Goal: Task Accomplishment & Management: Manage account settings

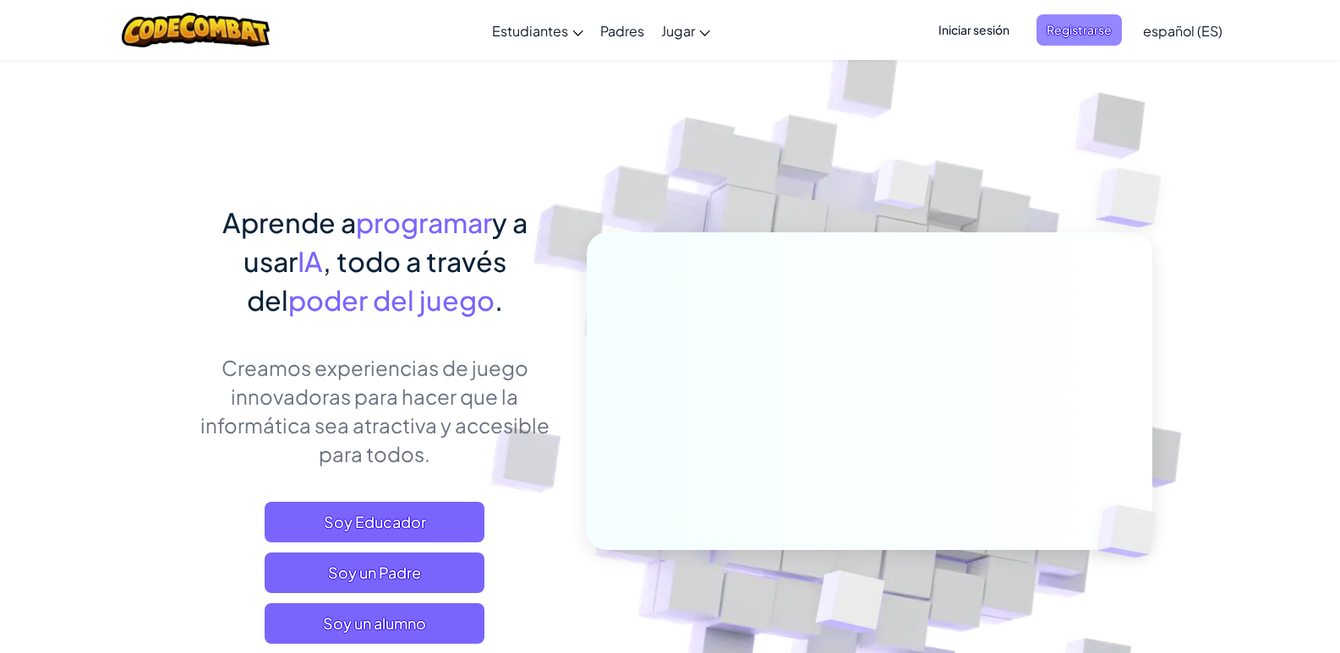
click at [1111, 28] on span "Registrarse" at bounding box center [1078, 29] width 85 height 31
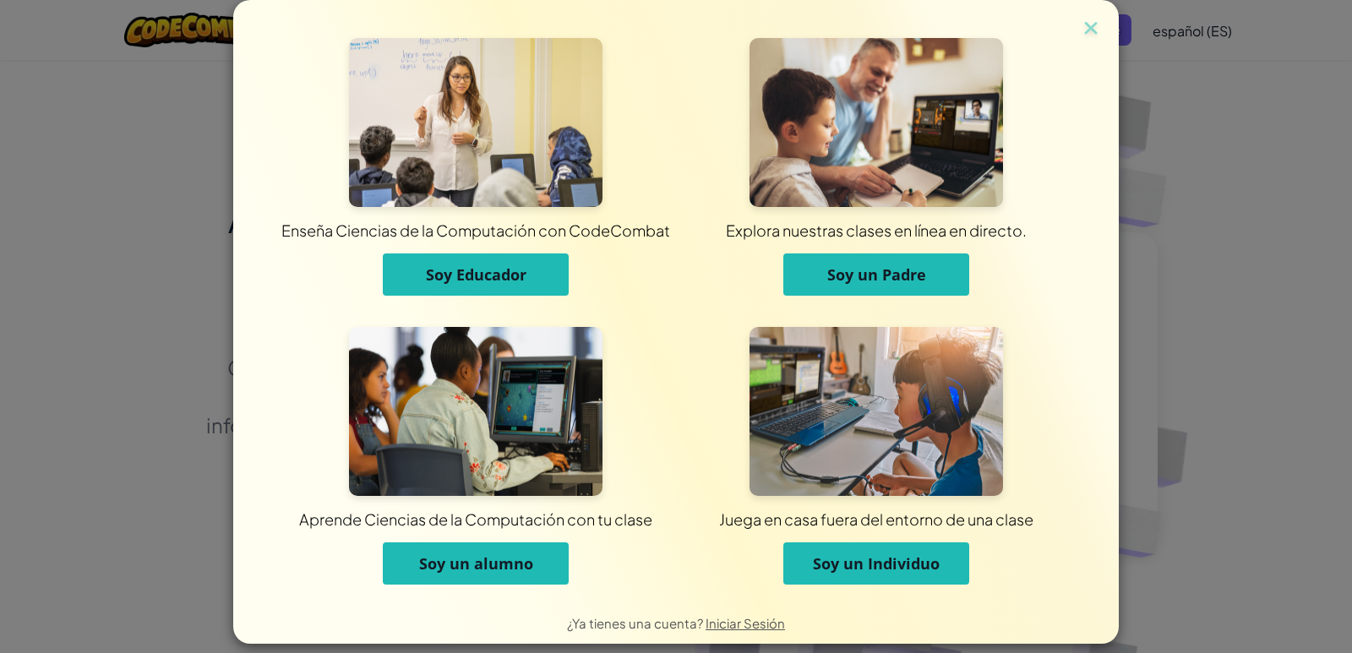
click at [1094, 19] on img at bounding box center [1091, 29] width 22 height 25
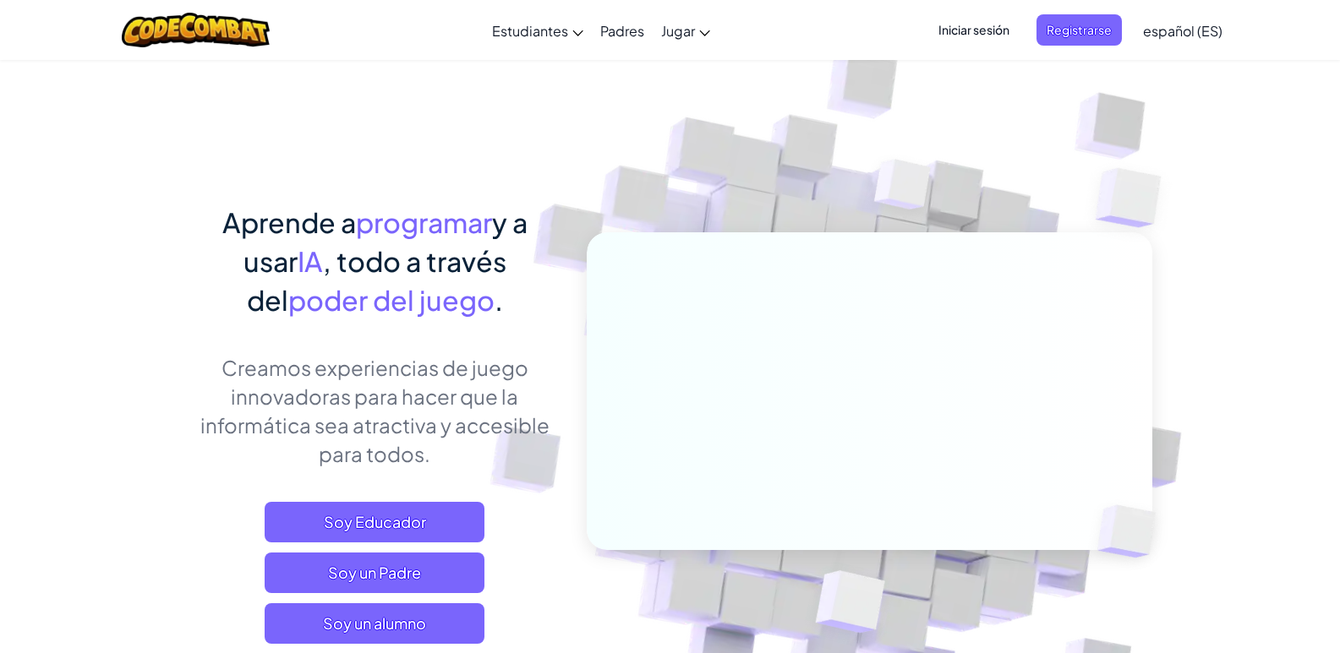
click at [952, 25] on span "Iniciar sesión" at bounding box center [973, 29] width 91 height 31
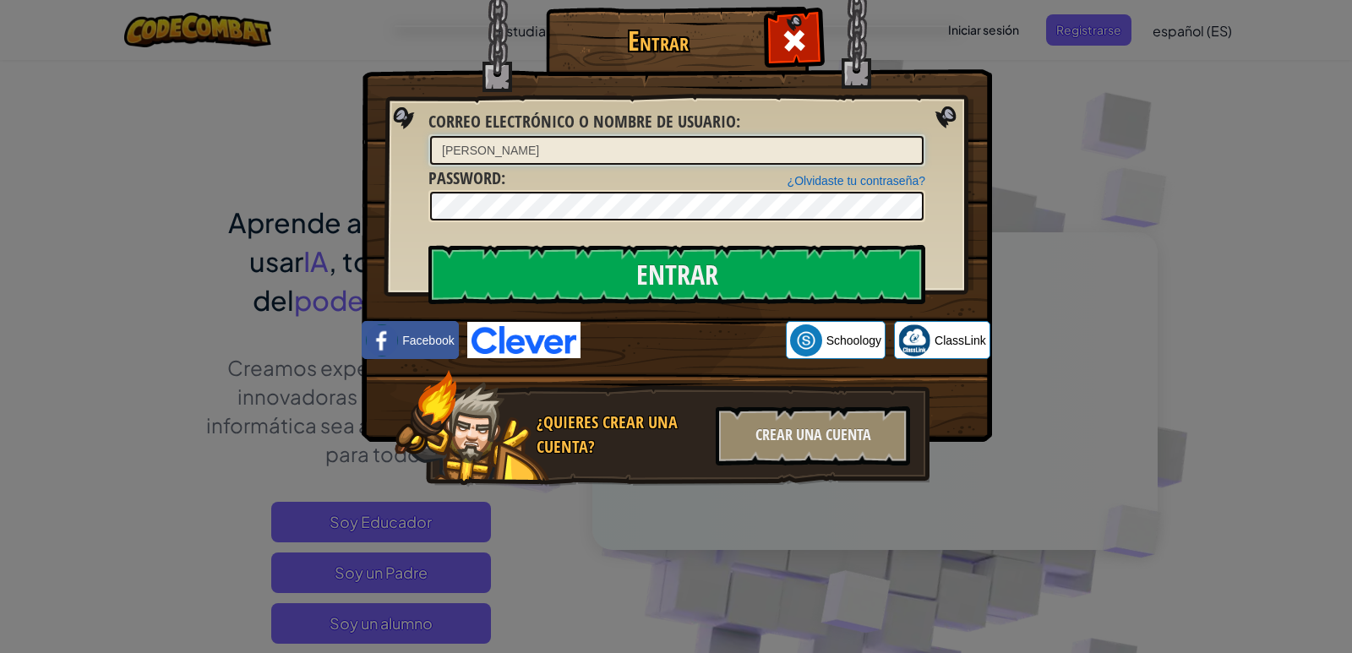
drag, startPoint x: 472, startPoint y: 156, endPoint x: 451, endPoint y: 156, distance: 22.0
click at [451, 156] on input "[PERSON_NAME]" at bounding box center [677, 150] width 494 height 29
click at [528, 156] on input "M [PERSON_NAME]" at bounding box center [677, 150] width 494 height 29
drag, startPoint x: 583, startPoint y: 151, endPoint x: 541, endPoint y: 158, distance: 42.8
click at [541, 158] on input "M [PERSON_NAME] [PERSON_NAME]" at bounding box center [677, 150] width 494 height 29
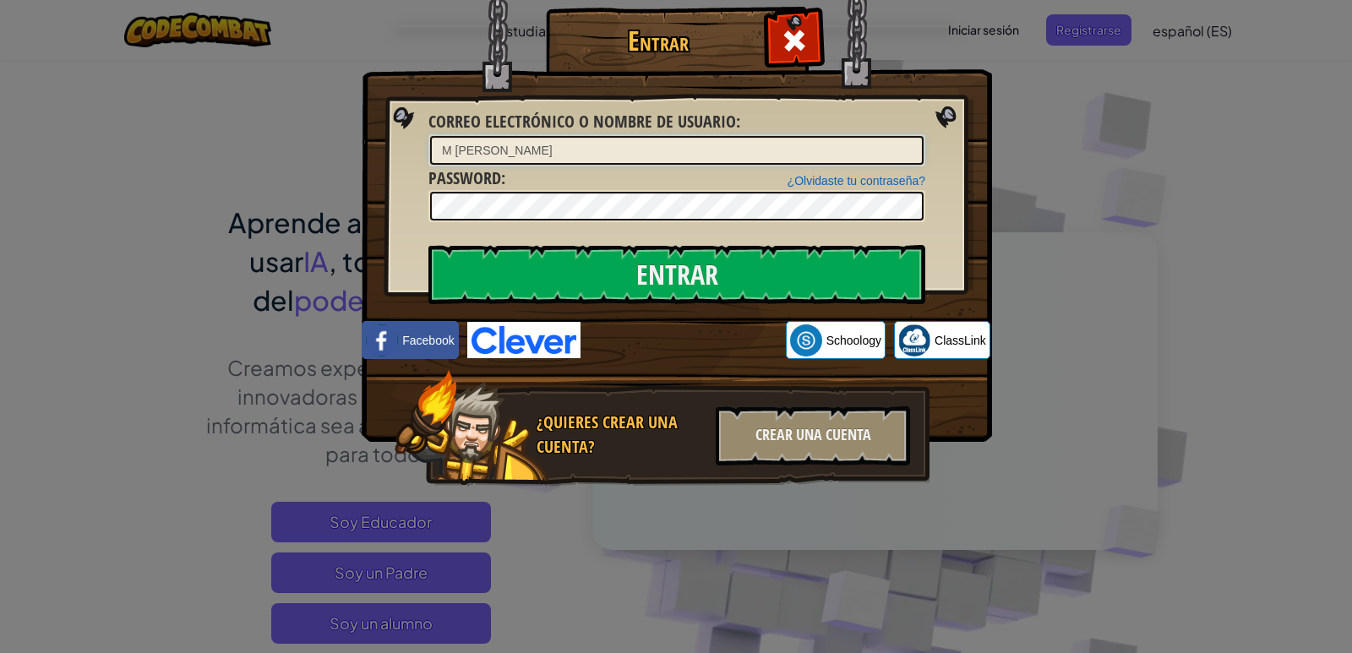
type input "M [PERSON_NAME]"
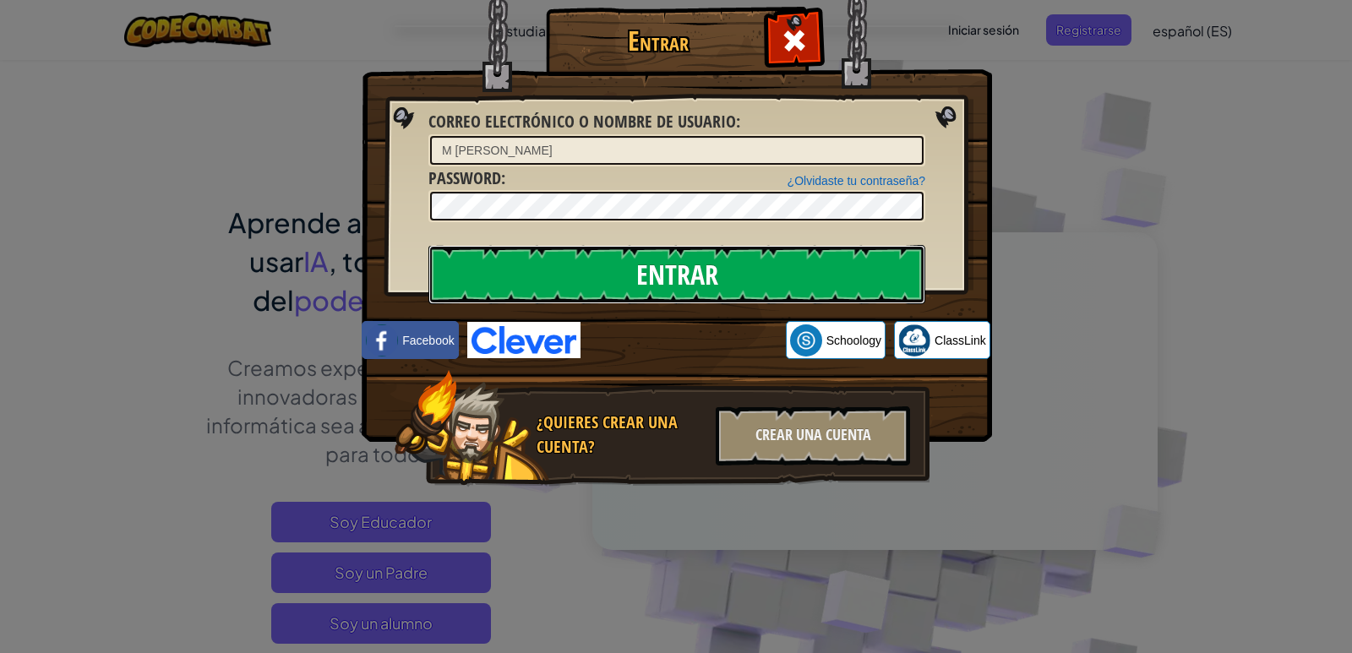
click at [583, 255] on input "Entrar" at bounding box center [677, 274] width 497 height 59
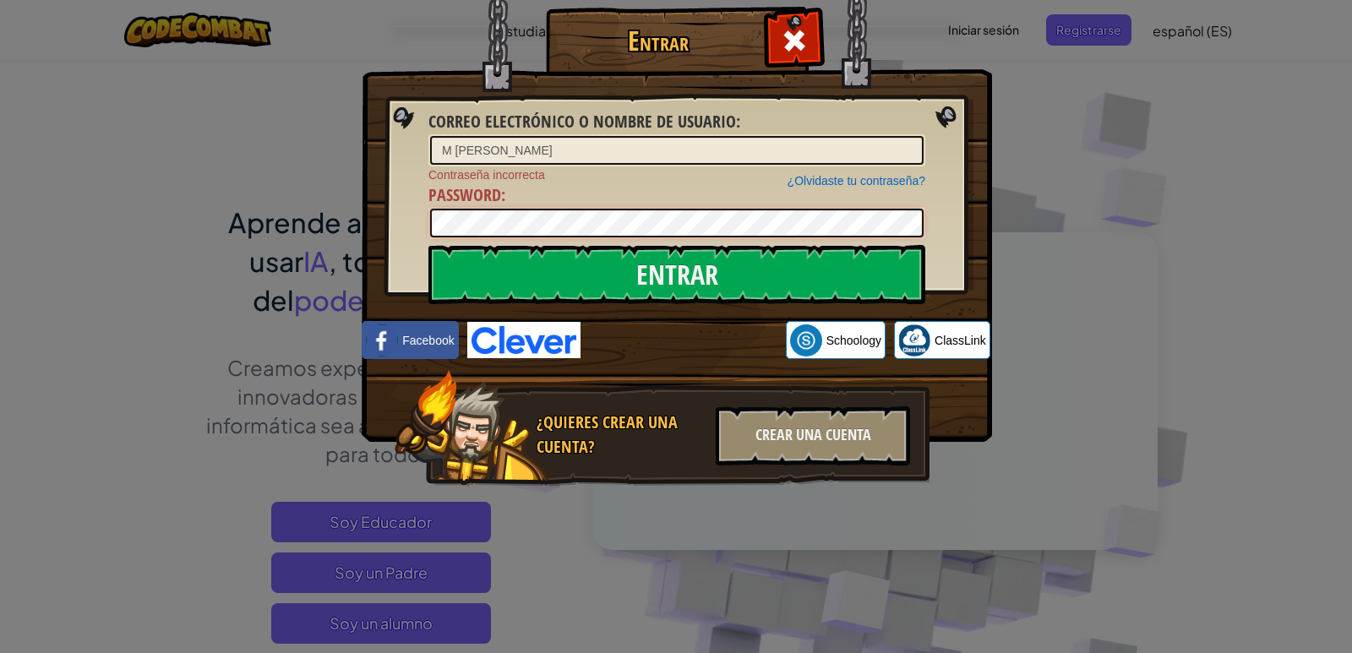
click at [0, 460] on div "Entrar Correo electrónico o nombre de usuario : M [PERSON_NAME] ¿Olvidaste tu c…" at bounding box center [676, 326] width 1352 height 653
click at [656, 309] on img at bounding box center [677, 196] width 631 height 492
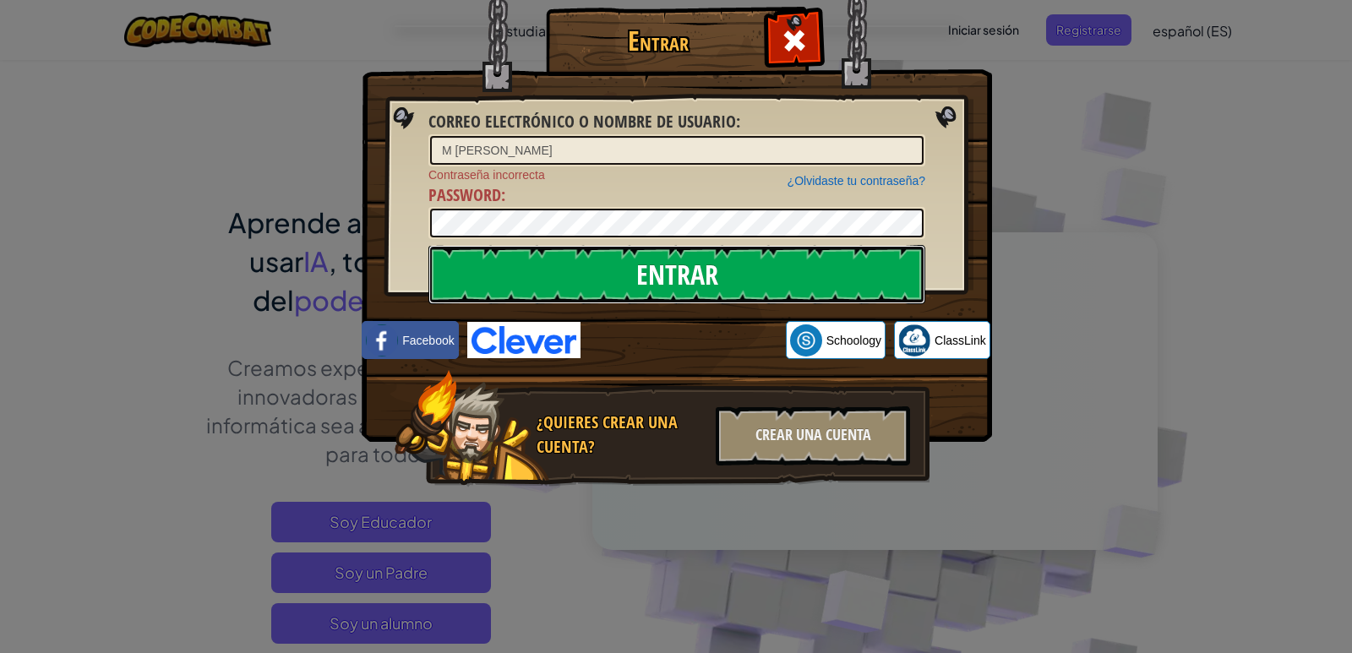
click at [653, 300] on input "Entrar" at bounding box center [677, 274] width 497 height 59
